Goal: Find specific page/section: Find specific page/section

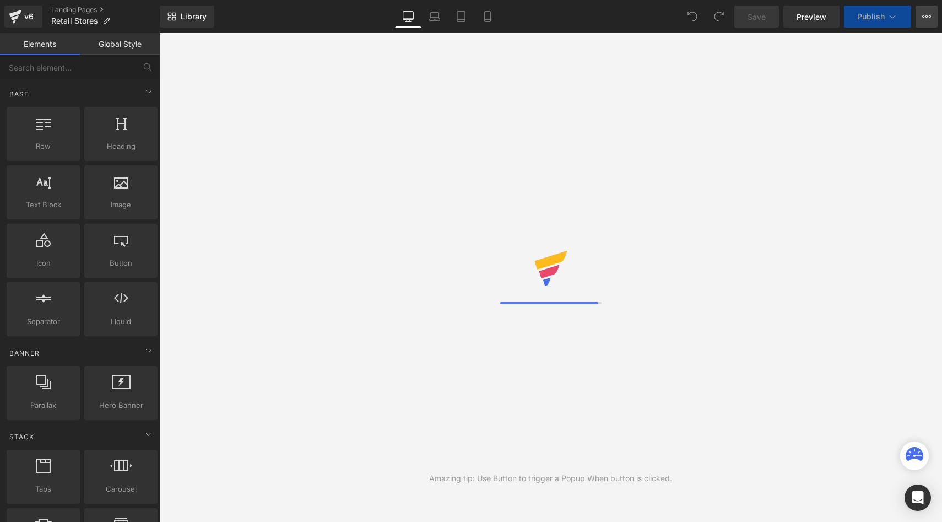
click at [920, 13] on button "View Live Page View with current Template Save Template to Library Schedule Pub…" at bounding box center [926, 17] width 22 height 22
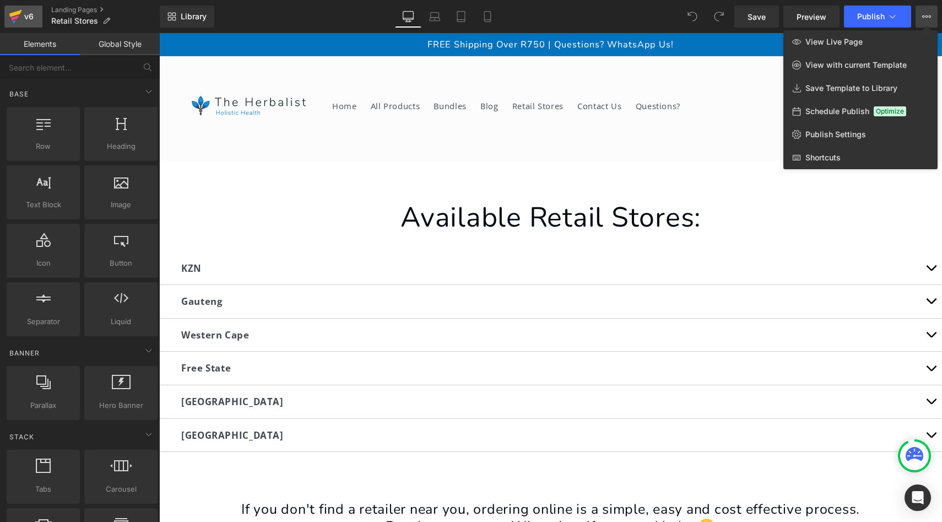
click at [21, 15] on icon at bounding box center [15, 17] width 13 height 28
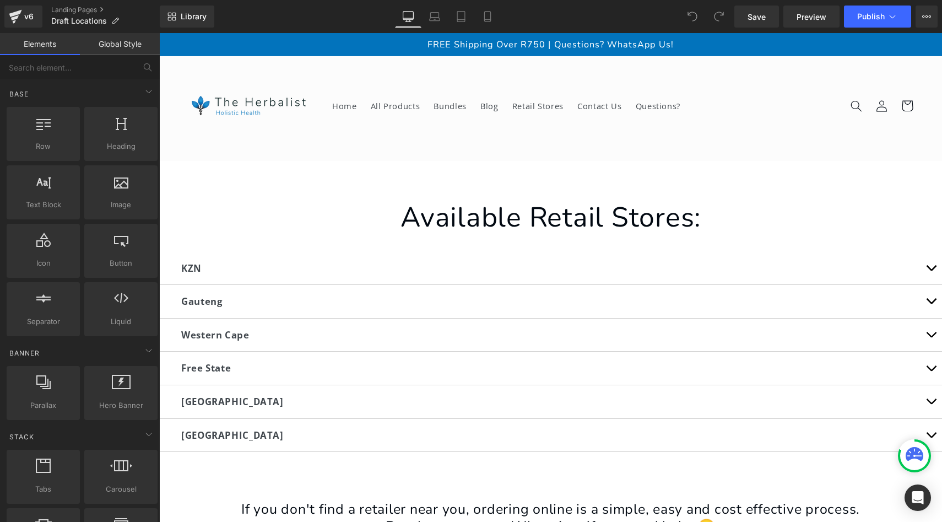
click at [136, 43] on link "Global Style" at bounding box center [120, 44] width 80 height 22
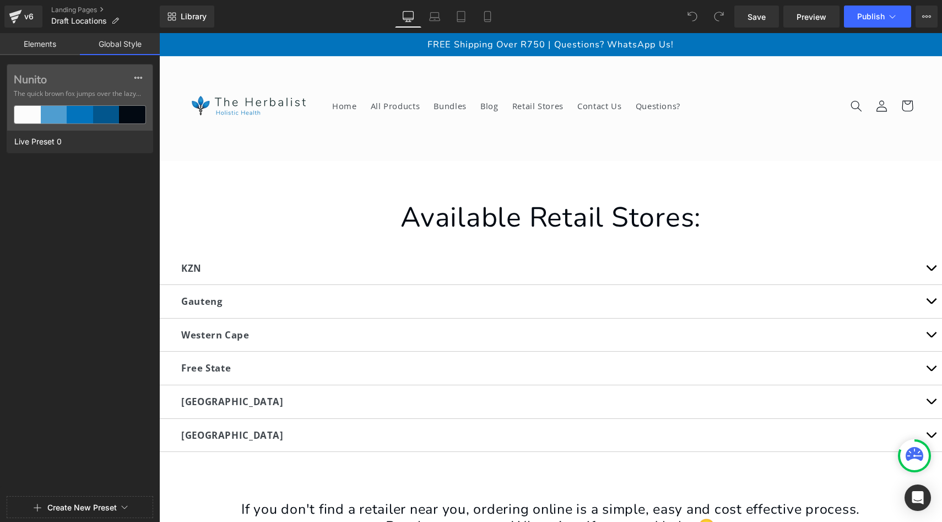
click at [45, 50] on link "Elements" at bounding box center [40, 44] width 80 height 22
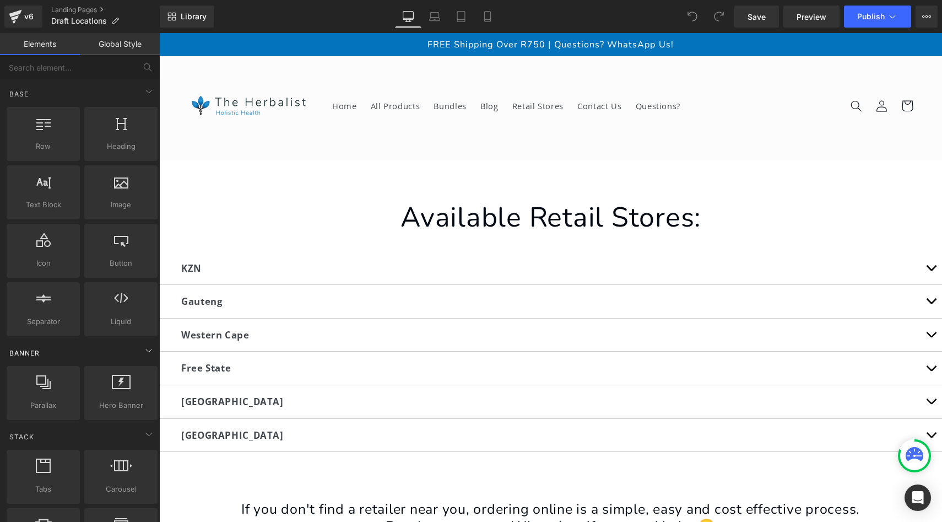
click at [83, 351] on div "Banner" at bounding box center [81, 352] width 155 height 22
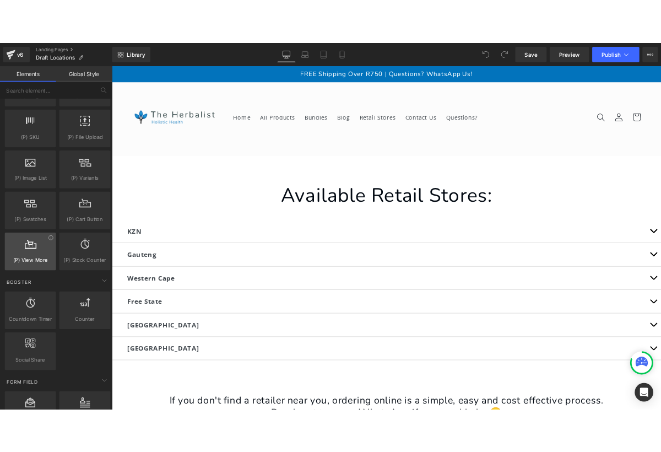
scroll to position [1165, 0]
